Goal: Task Accomplishment & Management: Manage account settings

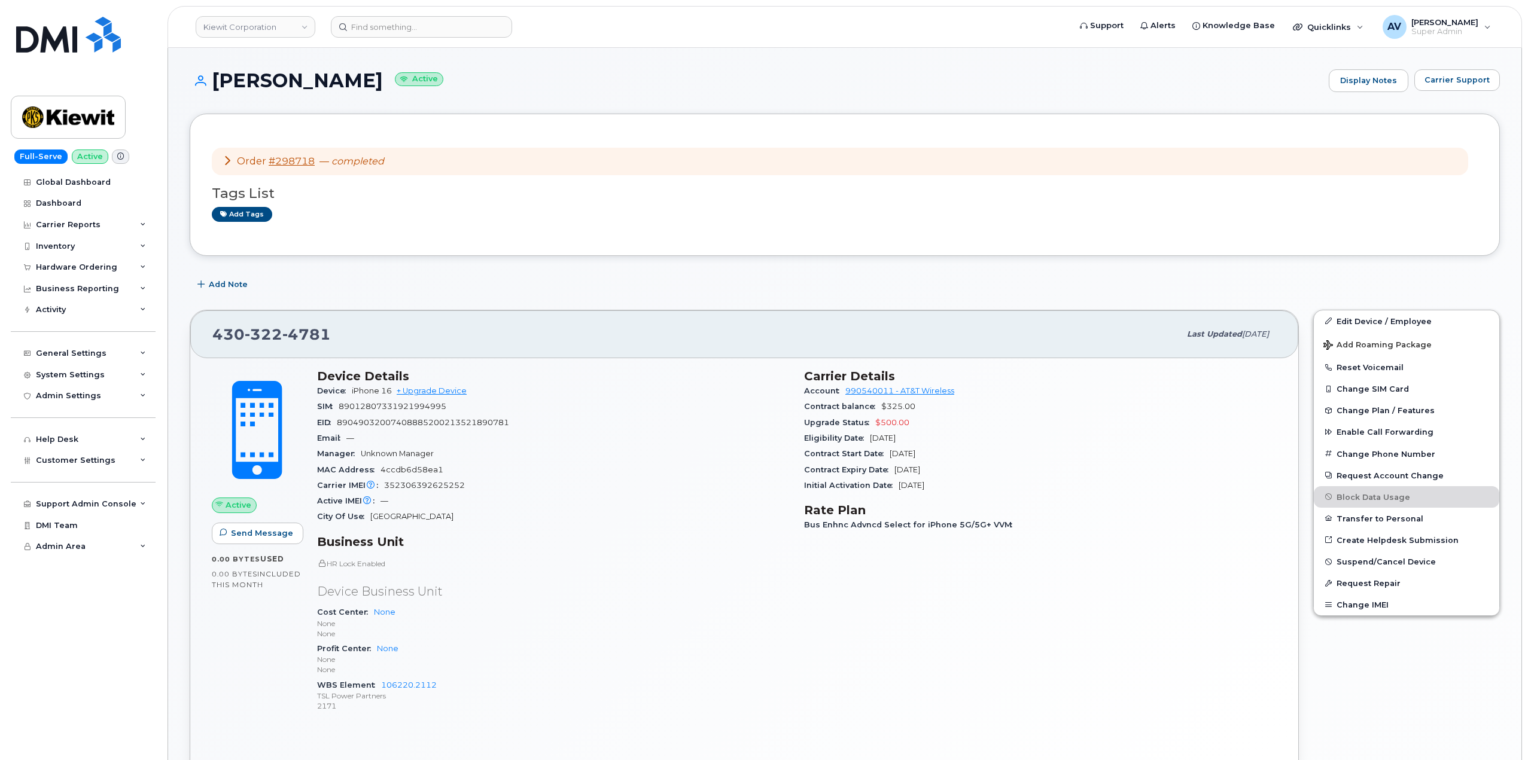
scroll to position [179, 0]
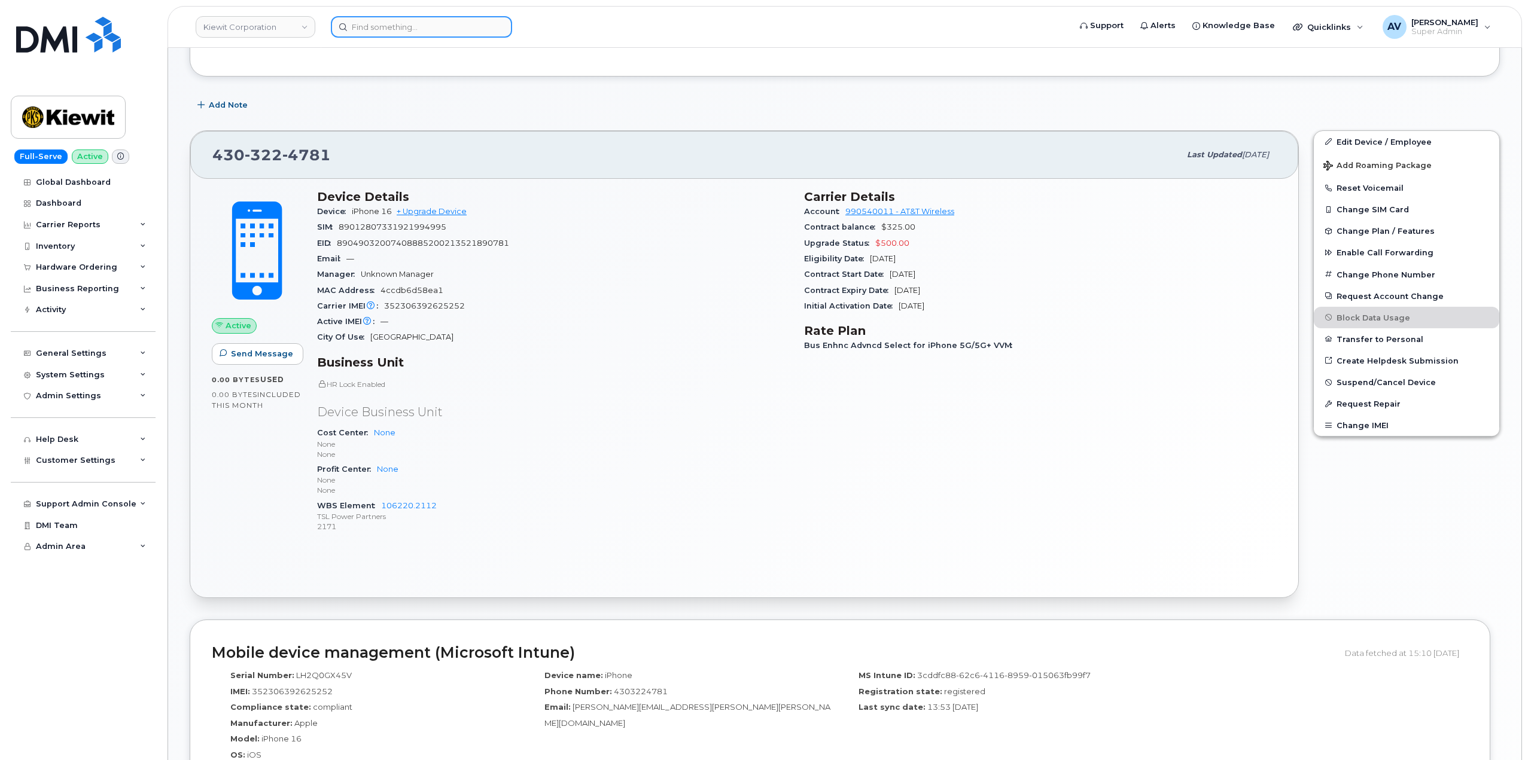
click at [435, 22] on input at bounding box center [421, 27] width 181 height 22
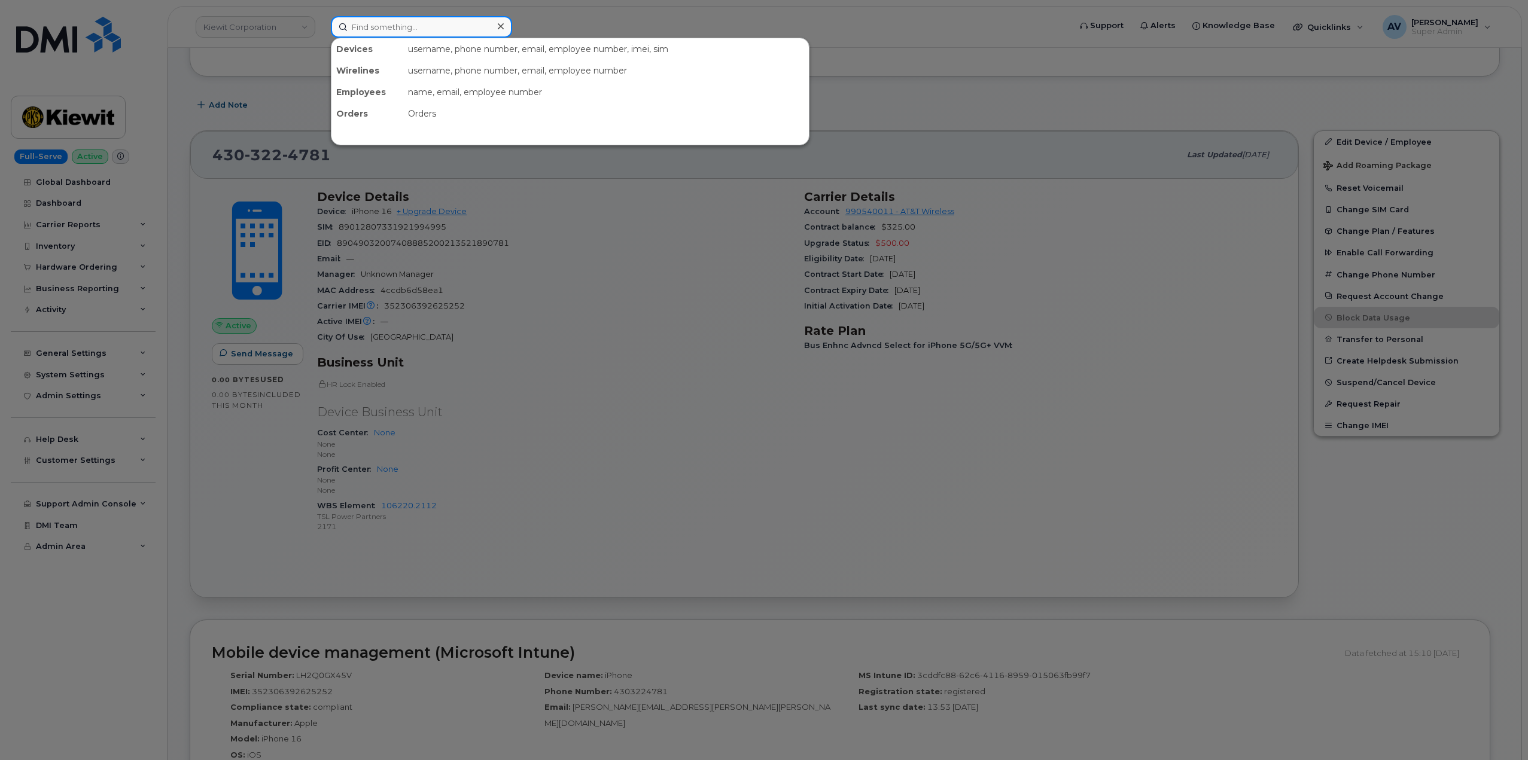
paste input "[PERSON_NAME]"
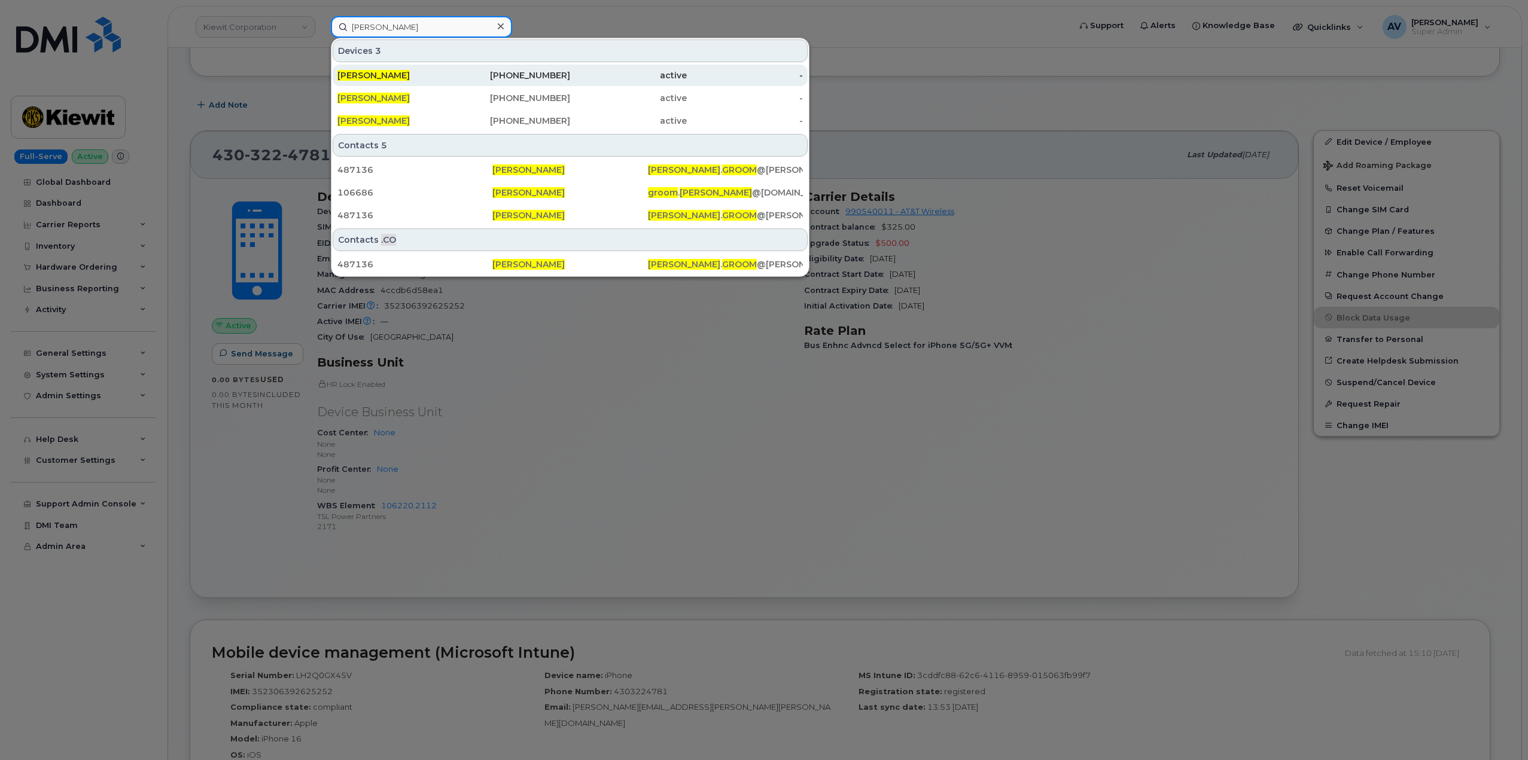
type input "[PERSON_NAME]"
click at [471, 80] on div "902-315-2296" at bounding box center [512, 75] width 117 height 12
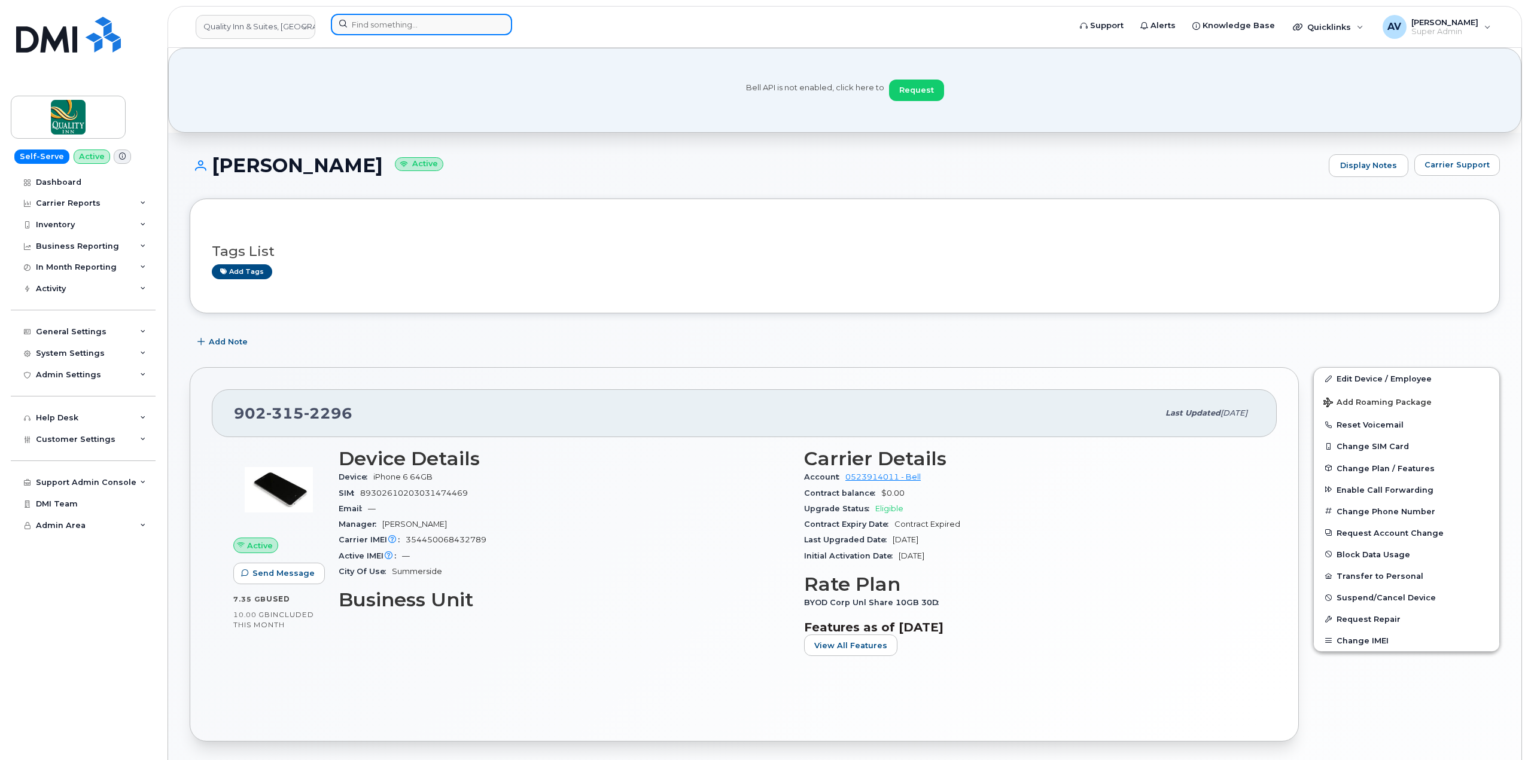
click at [417, 22] on input at bounding box center [421, 25] width 181 height 22
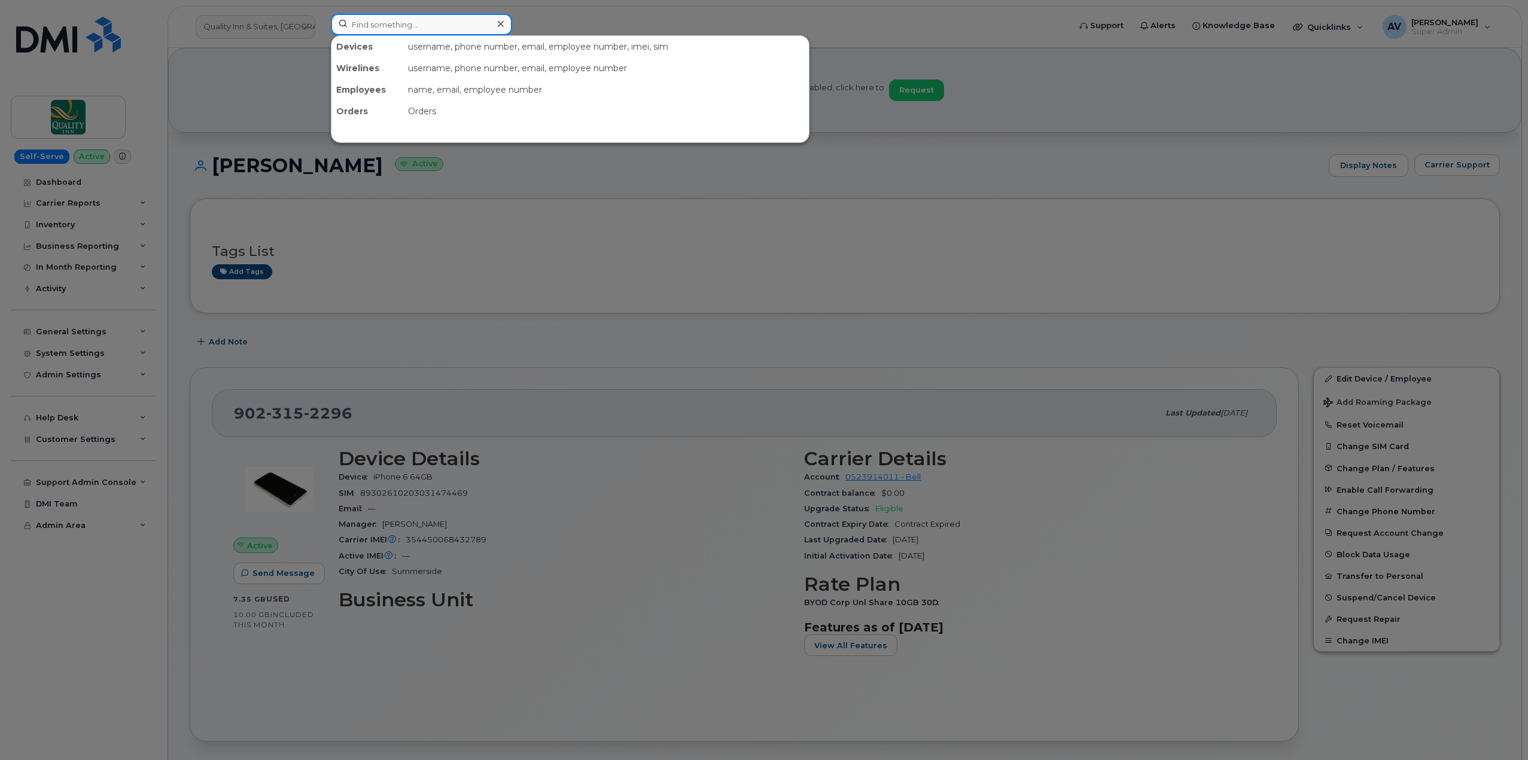
paste input "[PERSON_NAME]"
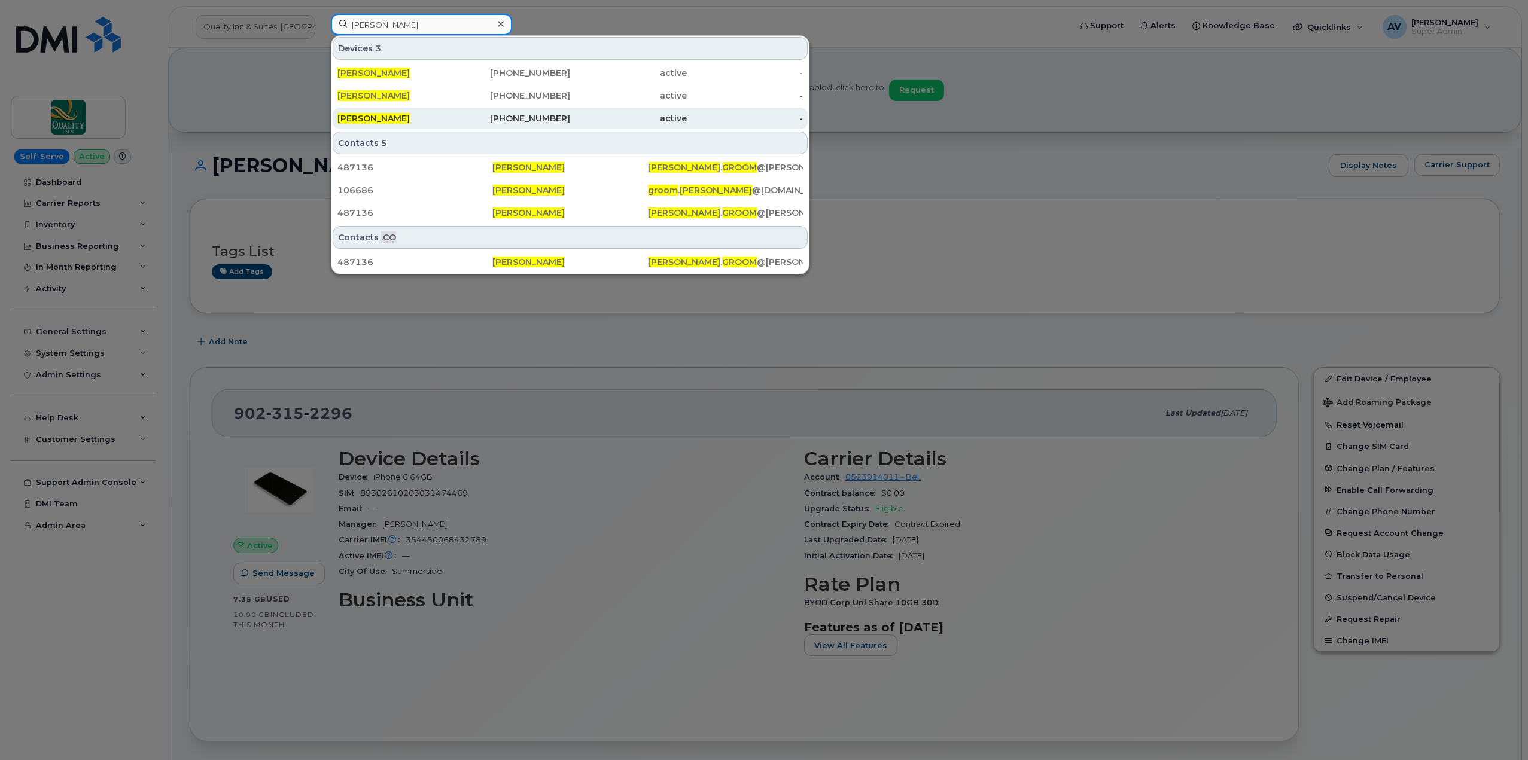
type input "[PERSON_NAME]"
click at [480, 121] on div "678-977-6007" at bounding box center [512, 118] width 117 height 12
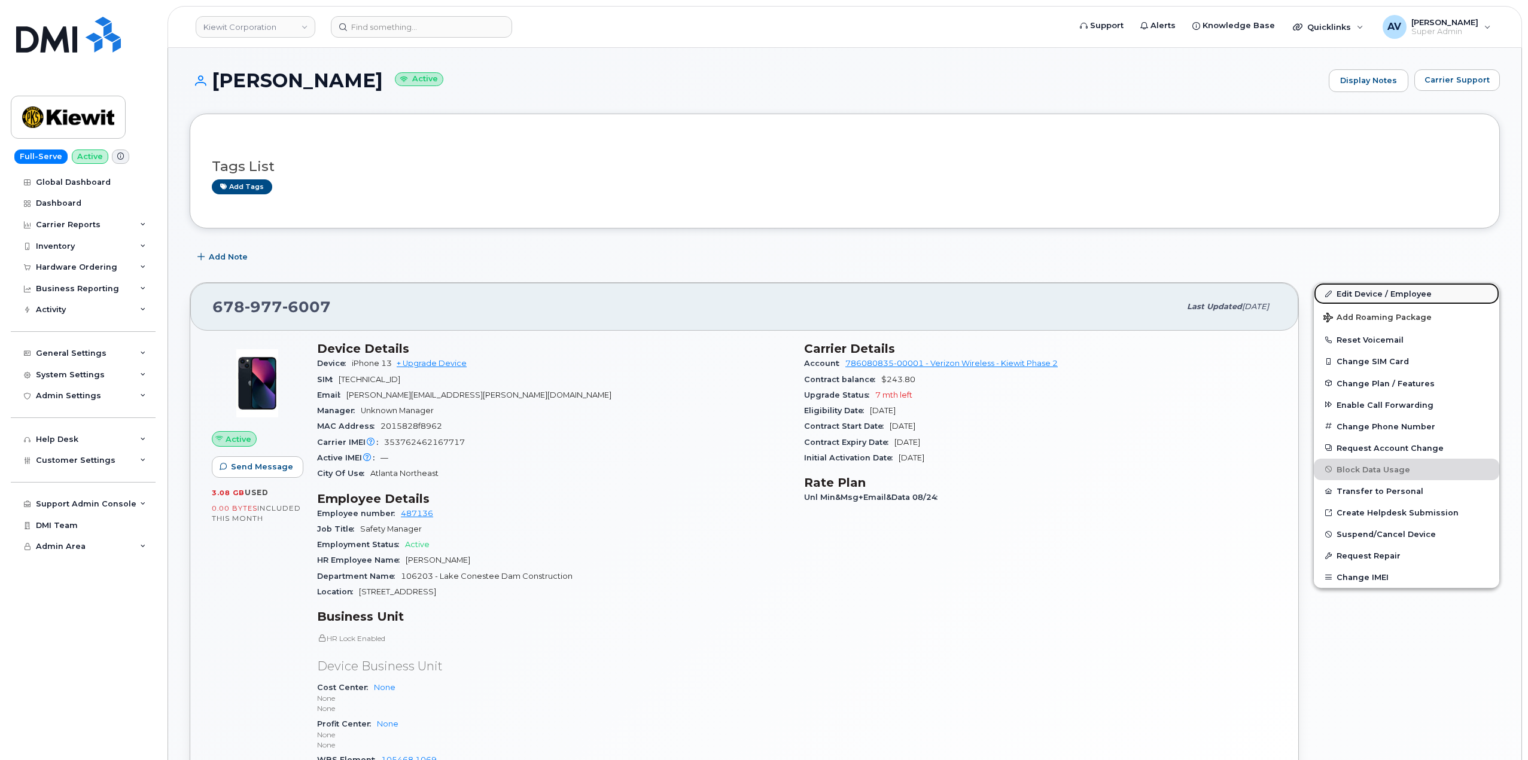
click at [1371, 294] on link "Edit Device / Employee" at bounding box center [1405, 294] width 185 height 22
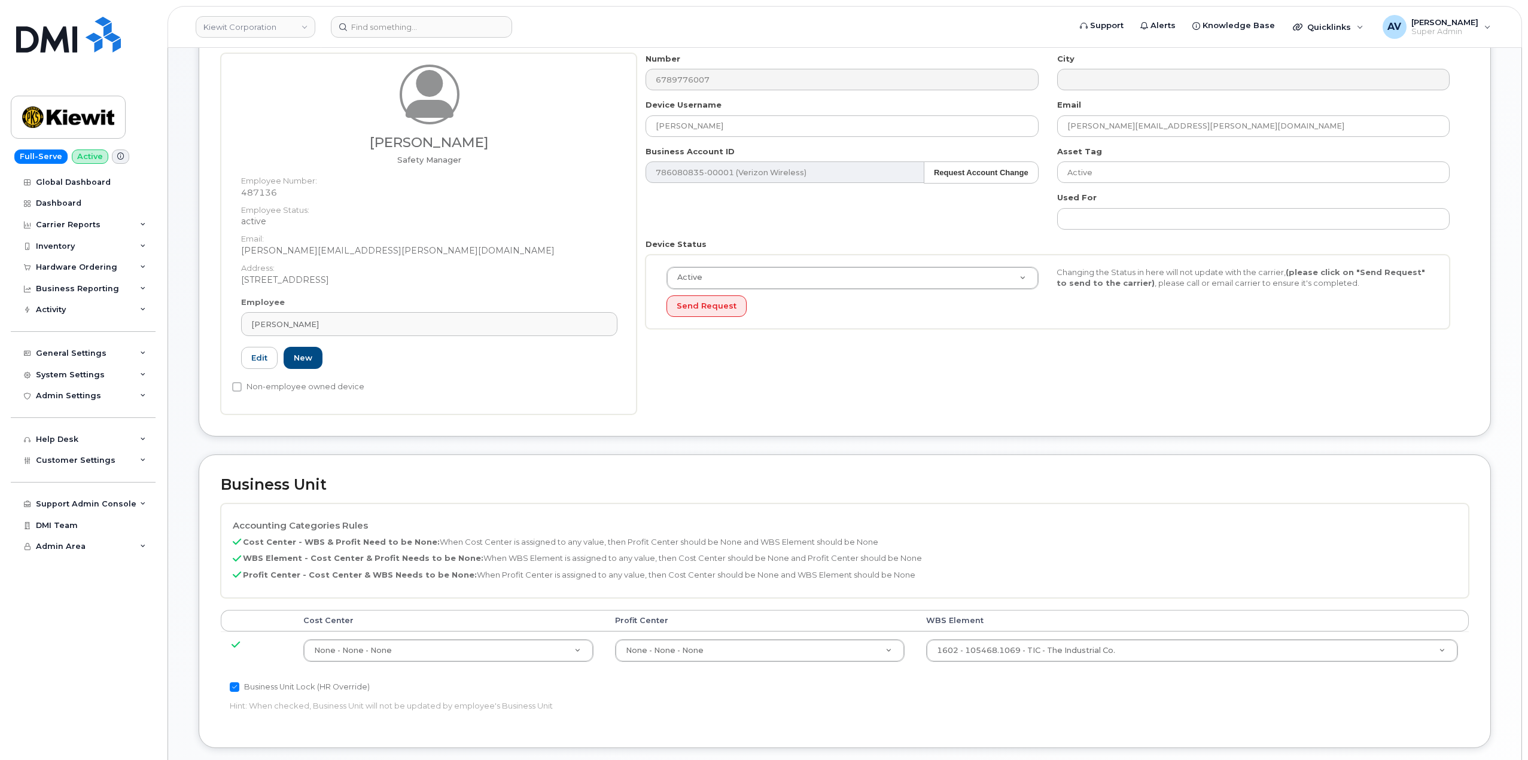
scroll to position [239, 0]
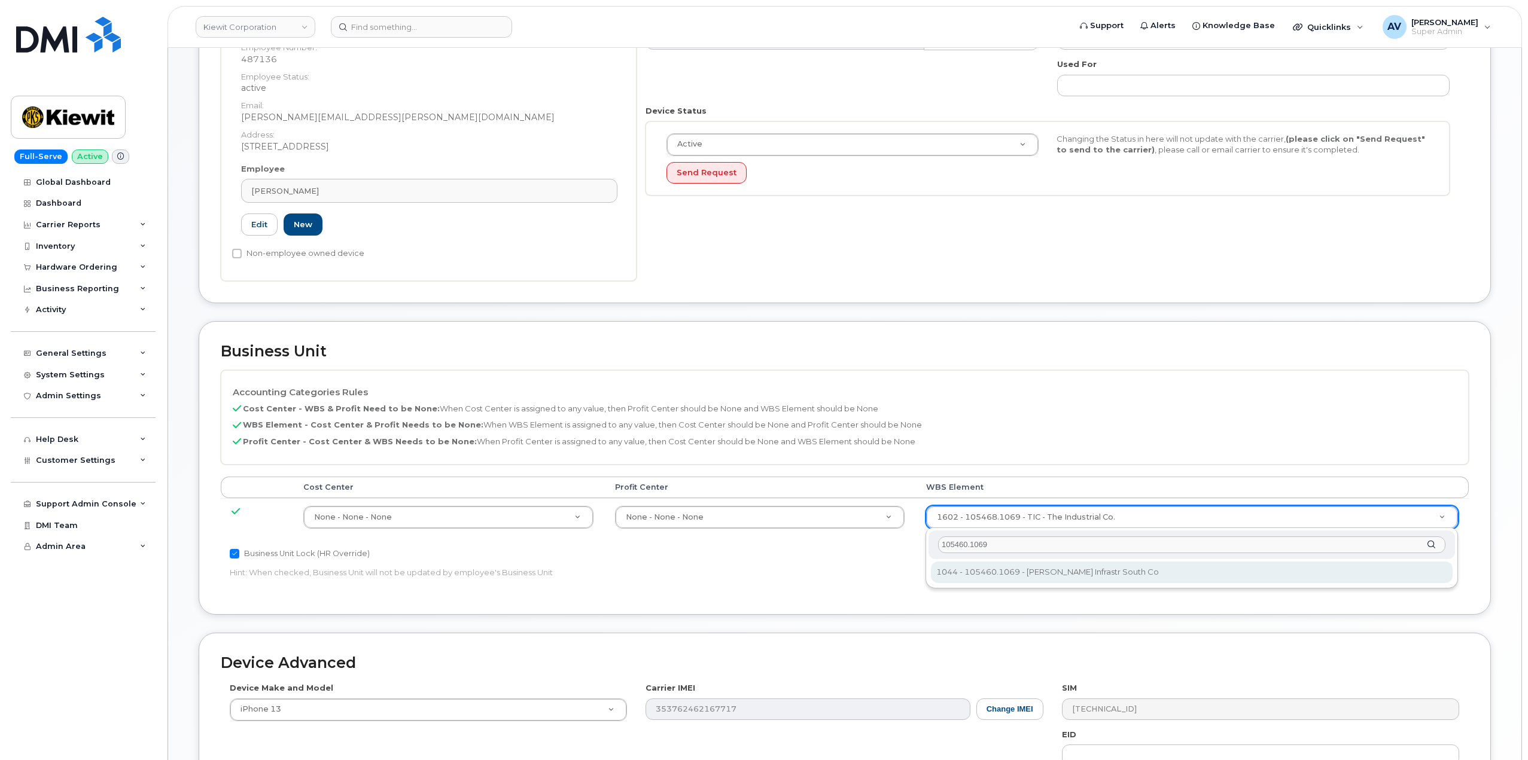
type input "105460.1069"
type input "29973814"
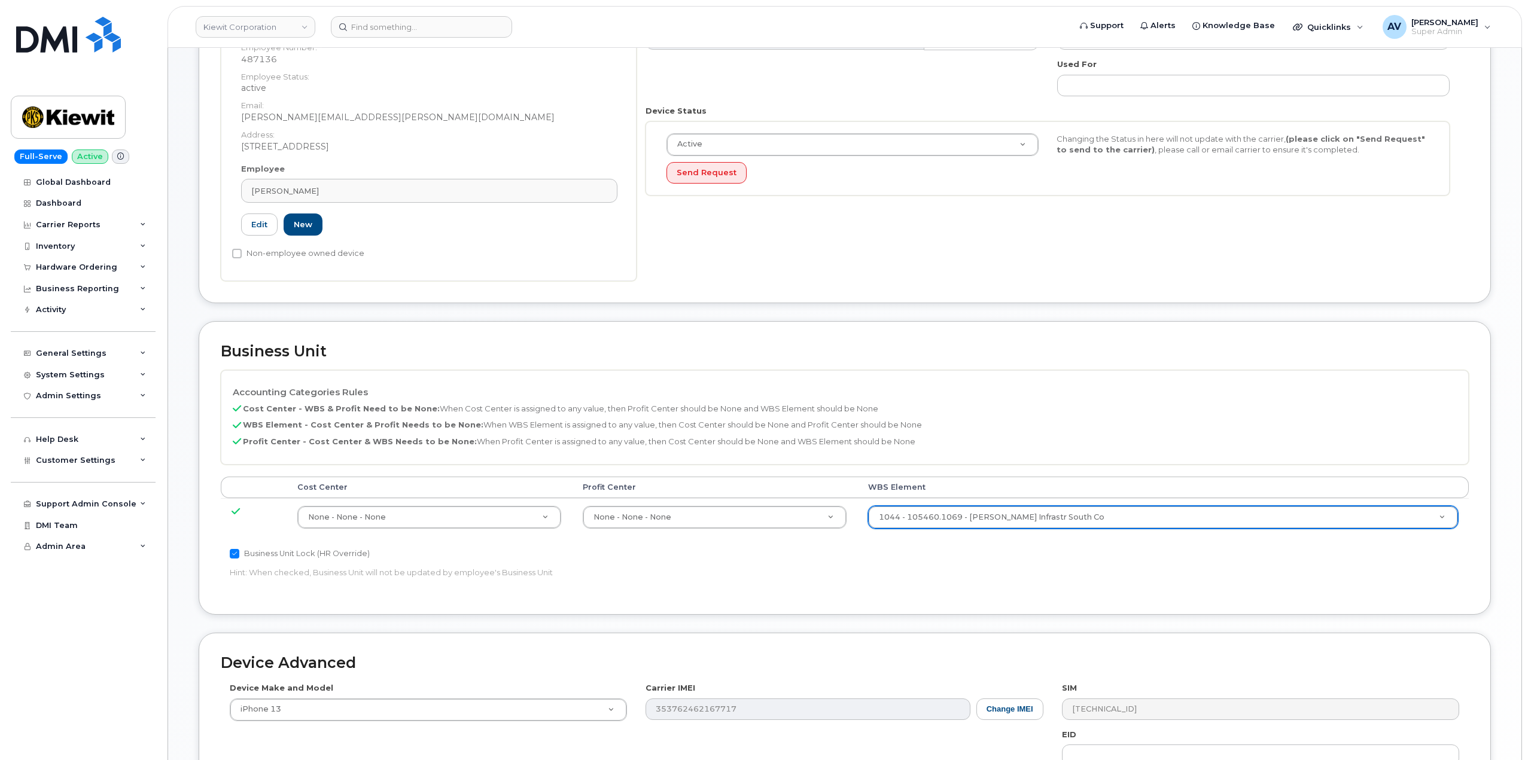
scroll to position [469, 0]
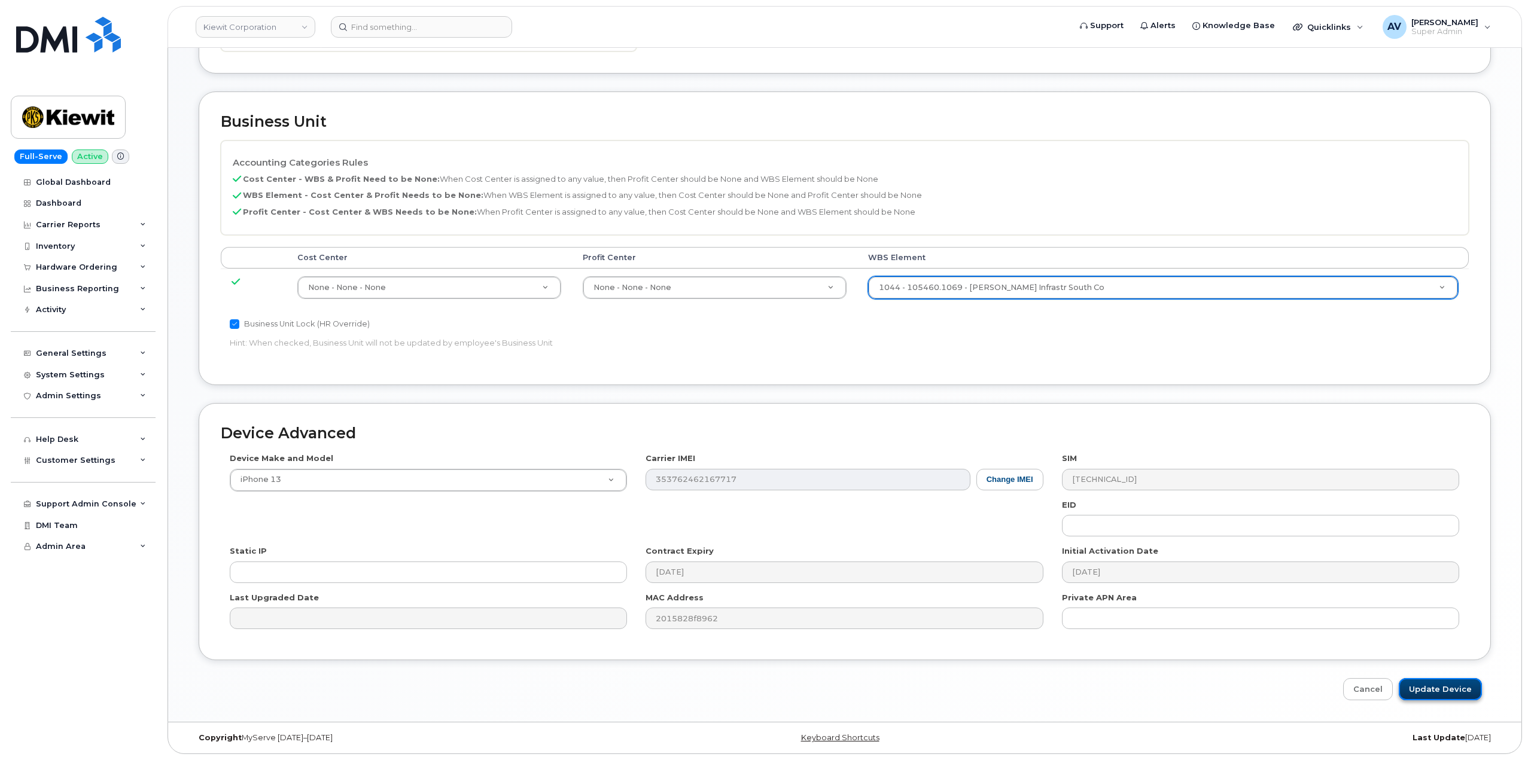
click at [1449, 688] on input "Update Device" at bounding box center [1439, 689] width 83 height 22
type input "Saving..."
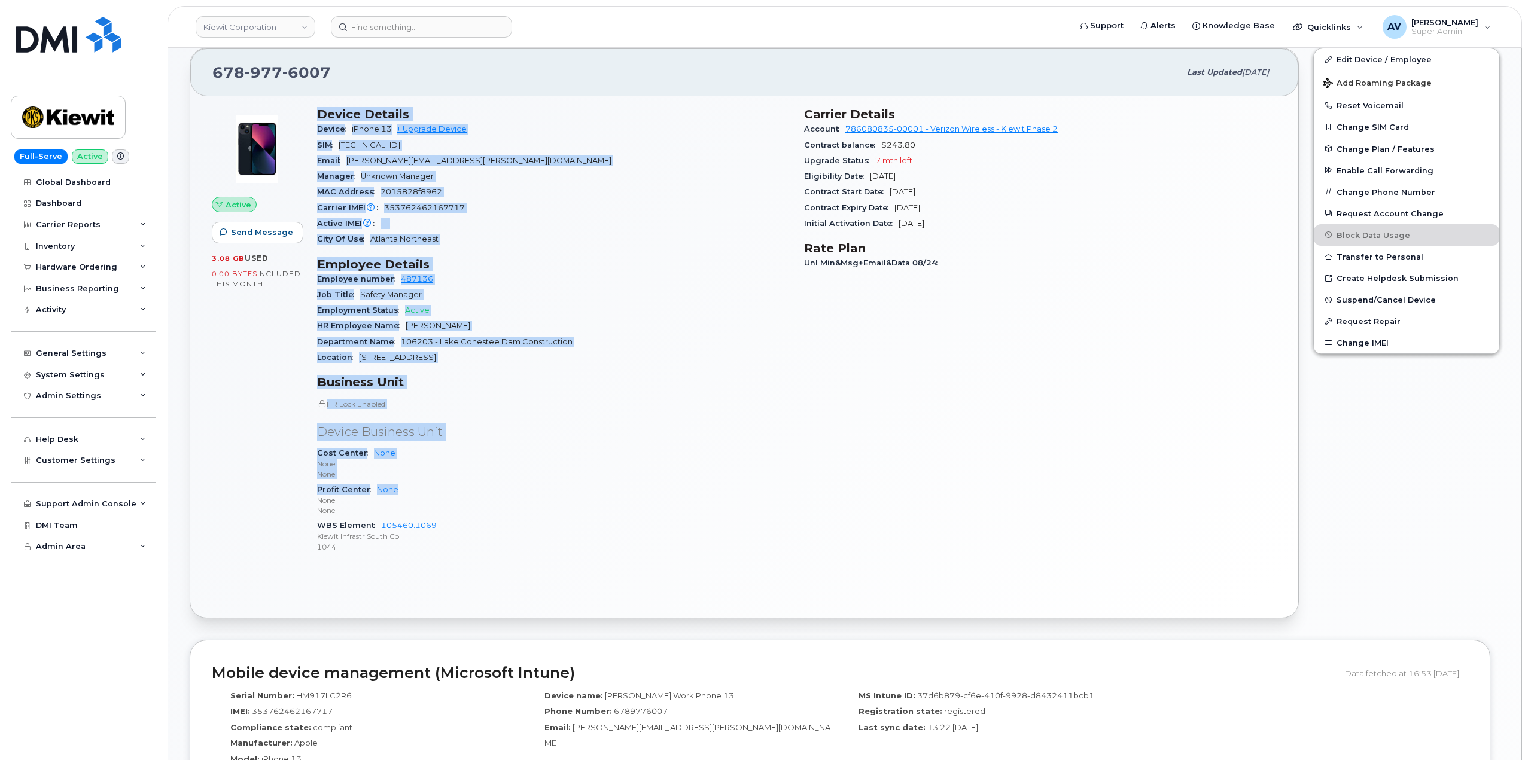
scroll to position [239, 0]
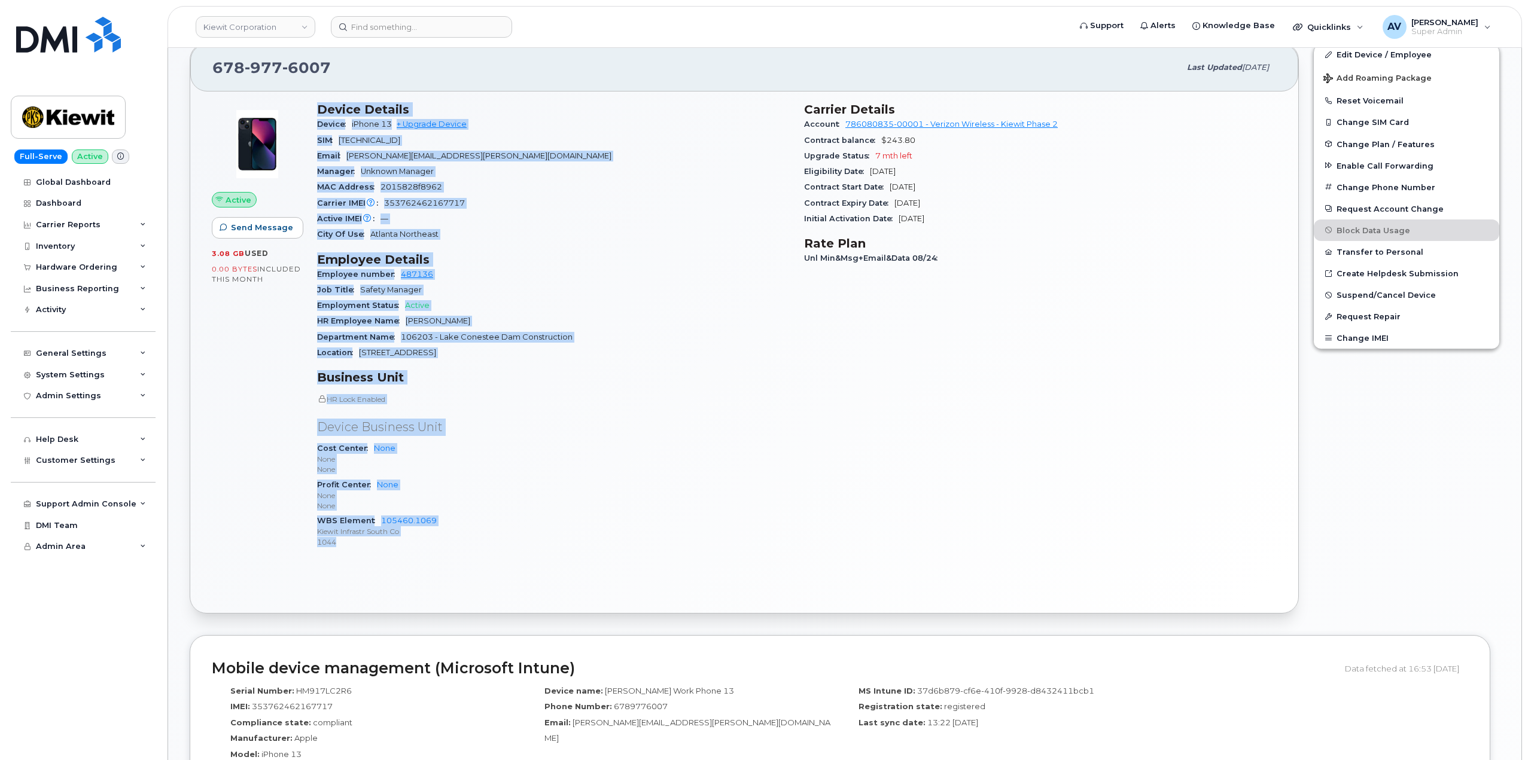
drag, startPoint x: 316, startPoint y: 346, endPoint x: 478, endPoint y: 542, distance: 254.4
click at [478, 542] on div "Device Details Device iPhone 13 + Upgrade Device SIM 89148000009475498244 Email…" at bounding box center [553, 330] width 487 height 471
copy div "Device Details Device iPhone 13 + Upgrade Device SIM 89148000009475498244 Email…"
